Goal: Navigation & Orientation: Go to known website

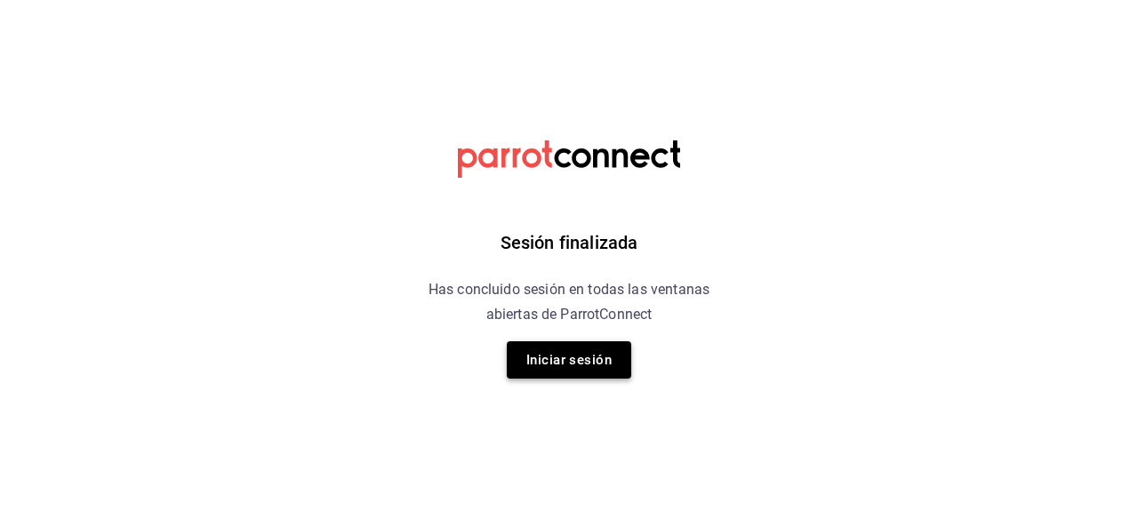
click at [576, 365] on button "Iniciar sesión" at bounding box center [569, 359] width 124 height 37
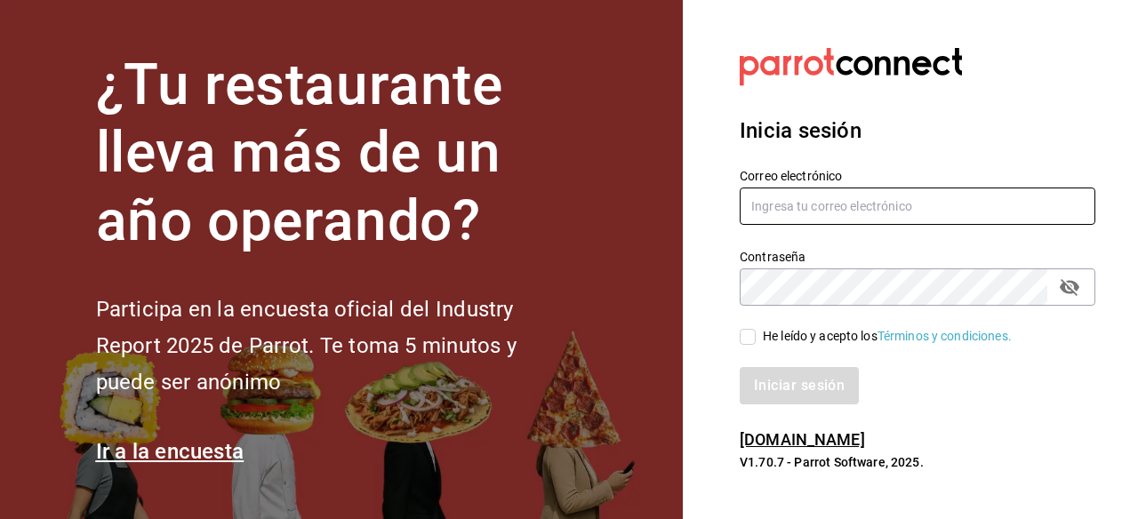
type input "[EMAIL_ADDRESS][DOMAIN_NAME]"
click at [750, 339] on input "He leído y acepto los Términos y condiciones." at bounding box center [748, 337] width 16 height 16
checkbox input "true"
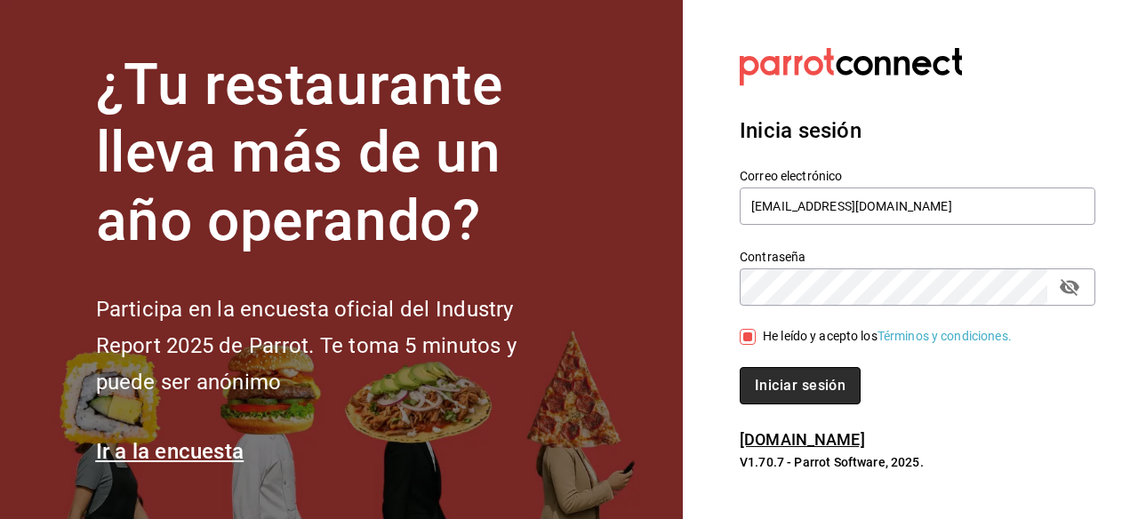
click at [762, 385] on button "Iniciar sesión" at bounding box center [800, 385] width 121 height 37
